Goal: Task Accomplishment & Management: Manage account settings

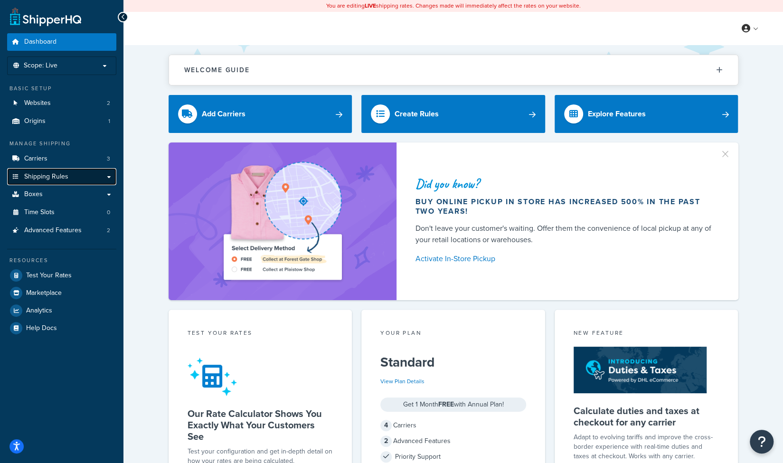
click at [73, 180] on link "Shipping Rules" at bounding box center [61, 177] width 109 height 18
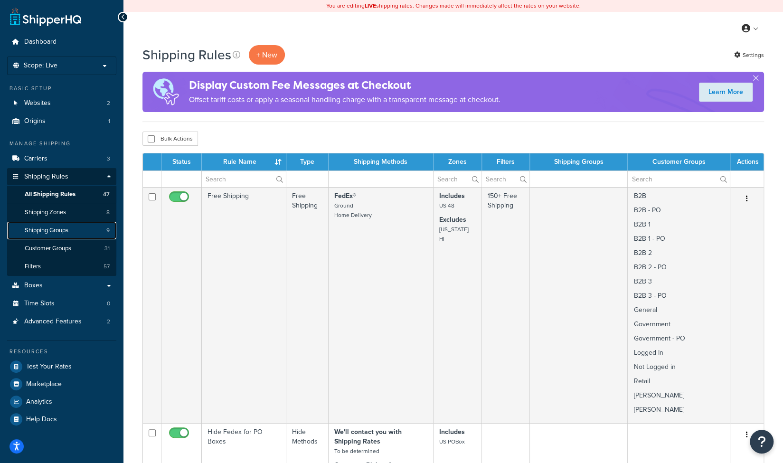
click at [67, 233] on span "Shipping Groups" at bounding box center [47, 231] width 44 height 8
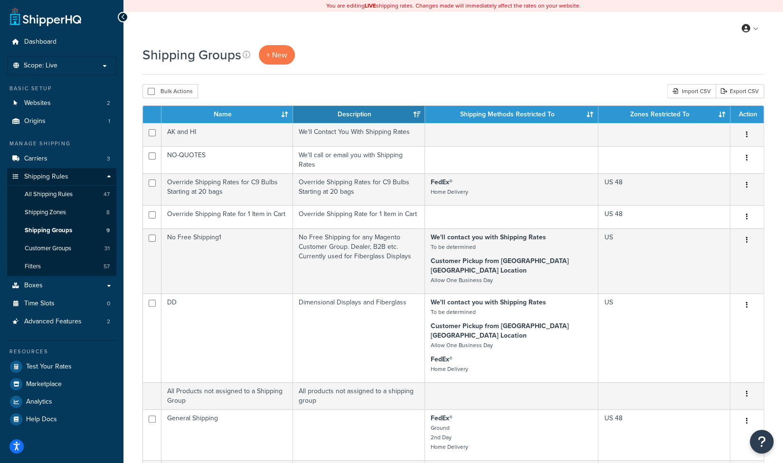
click at [125, 360] on div "Shipping Groups + New Bulk Actions Duplicate [GEOGRAPHIC_DATA] Import CSV Expor…" at bounding box center [454, 379] width 660 height 669
click at [417, 49] on div "Shipping Groups + New" at bounding box center [454, 54] width 622 height 19
